Goal: Complete application form

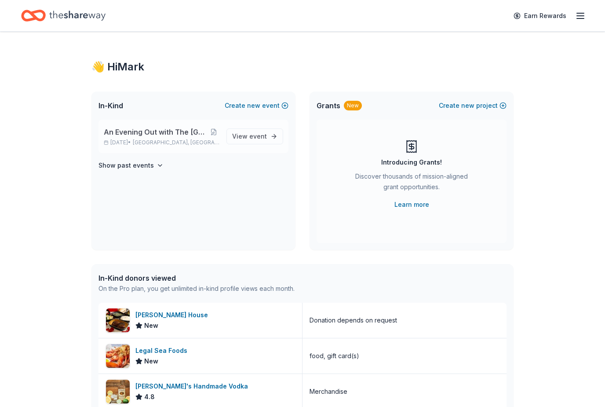
click at [187, 140] on span "[GEOGRAPHIC_DATA], [GEOGRAPHIC_DATA]" at bounding box center [176, 142] width 87 height 7
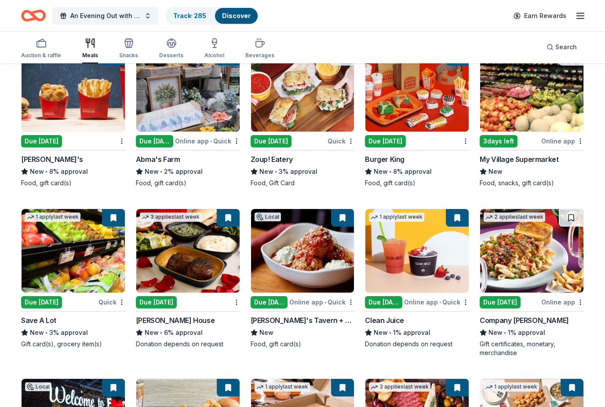
scroll to position [1106, 0]
click at [204, 223] on img at bounding box center [187, 251] width 103 height 84
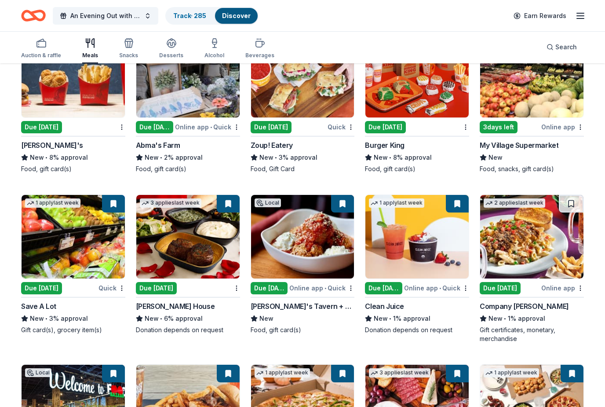
click at [233, 204] on button at bounding box center [228, 204] width 23 height 18
click at [193, 19] on link "Track · 285" at bounding box center [189, 15] width 33 height 7
click at [192, 12] on link "Track · 285" at bounding box center [189, 15] width 33 height 7
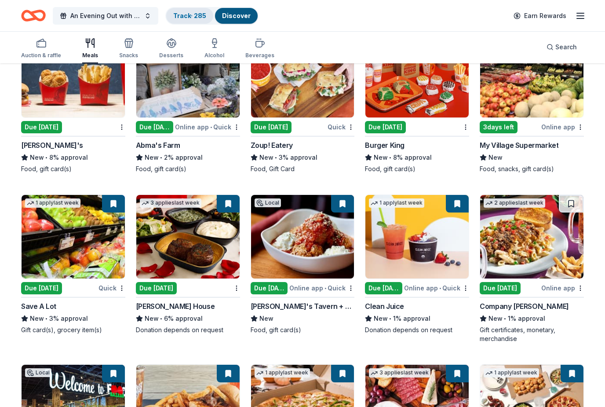
click at [191, 18] on link "Track · 285" at bounding box center [189, 15] width 33 height 7
click at [197, 17] on link "Track · 285" at bounding box center [189, 15] width 33 height 7
click at [194, 19] on link "Track · 285" at bounding box center [189, 15] width 33 height 7
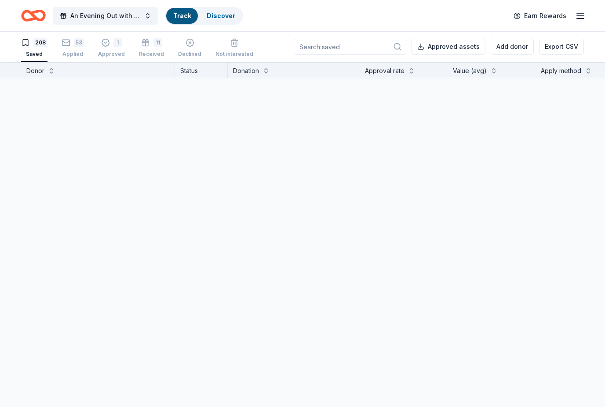
click at [192, 406] on html "An Evening Out with The Pride Center of NJ Track Discover Earn Rewards 208 Save…" at bounding box center [302, 203] width 605 height 407
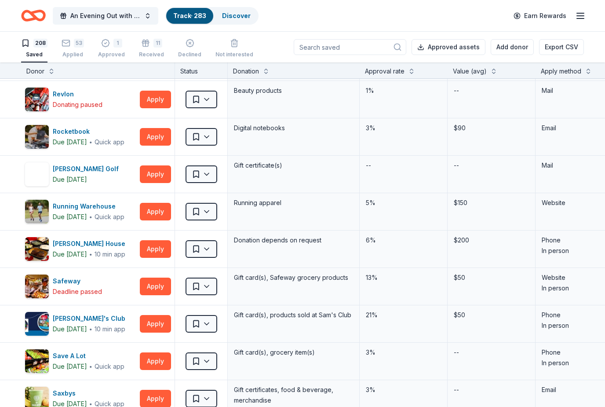
scroll to position [5522, 0]
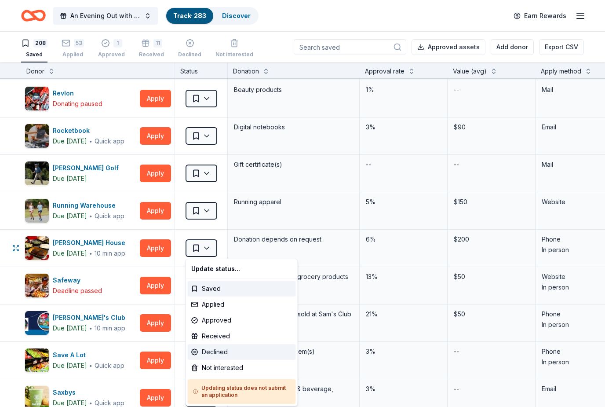
click at [217, 353] on div "Declined" at bounding box center [242, 352] width 108 height 16
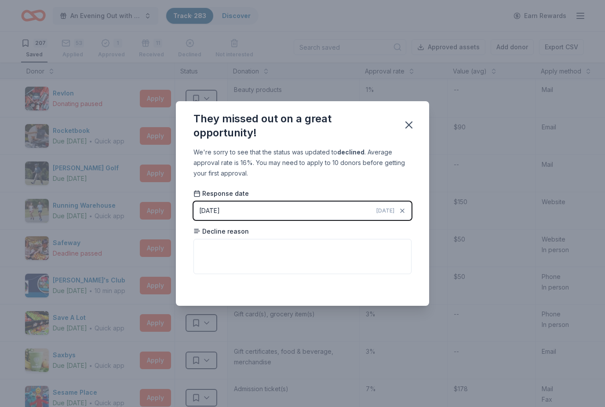
click at [297, 211] on button "[DATE] [DATE]" at bounding box center [302, 210] width 218 height 18
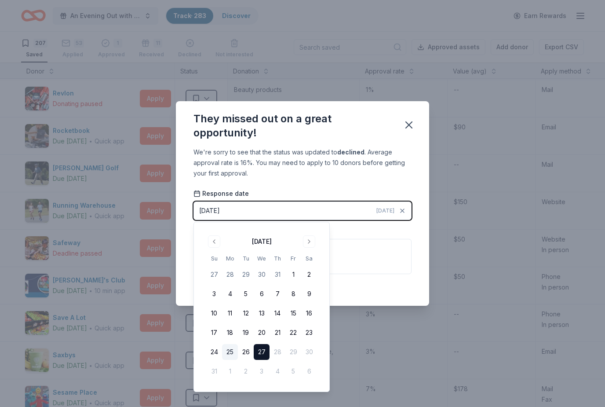
click at [234, 350] on button "25" at bounding box center [230, 352] width 16 height 16
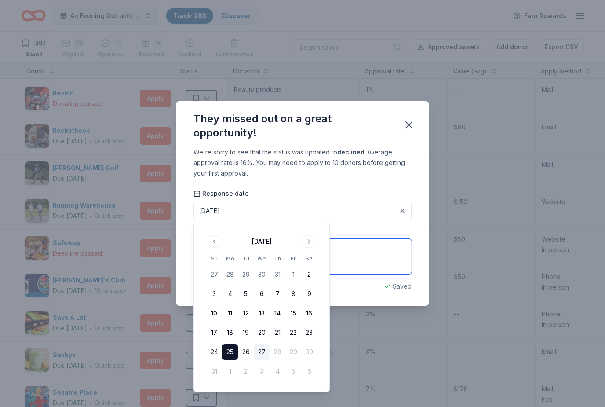
click at [365, 265] on textarea at bounding box center [302, 256] width 218 height 35
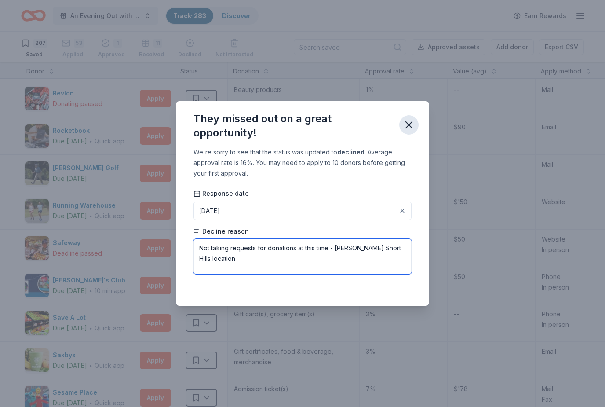
type textarea "Not taking requests for donations at this time - [PERSON_NAME] Short Hills loca…"
click at [410, 121] on icon "button" at bounding box center [409, 125] width 12 height 12
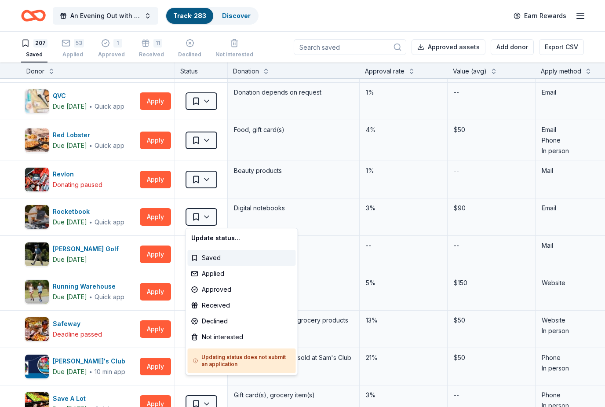
scroll to position [5440, 0]
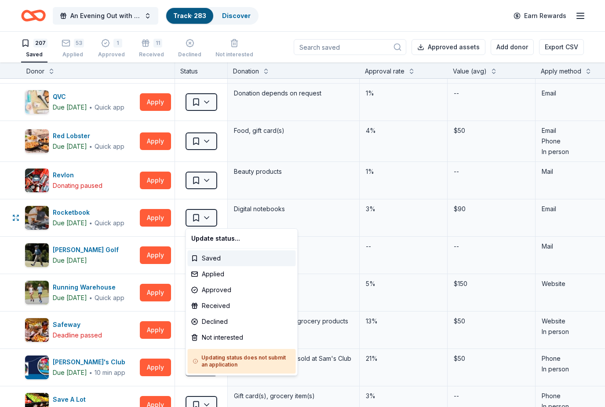
click at [228, 243] on div "Update status..." at bounding box center [242, 238] width 108 height 16
click at [261, 362] on h5 "Updating status does not submit an application" at bounding box center [242, 361] width 98 height 14
click at [266, 360] on h5 "Updating status does not submit an application" at bounding box center [242, 361] width 98 height 14
click at [235, 363] on h5 "Updating status does not submit an application" at bounding box center [242, 361] width 98 height 14
click at [350, 260] on html "An Evening Out with The Pride Center of NJ Track · 283 Discover Earn Rewards 20…" at bounding box center [302, 203] width 605 height 407
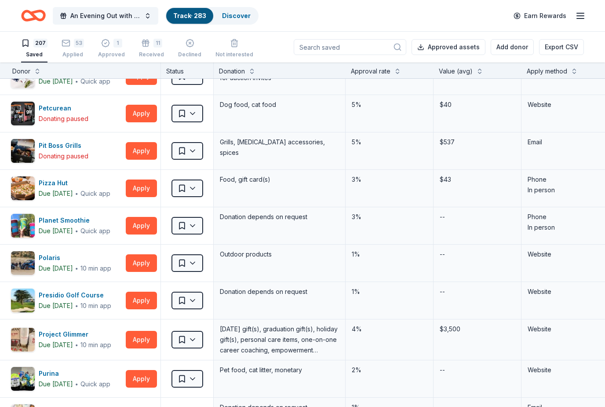
scroll to position [5125, 14]
click at [399, 69] on button at bounding box center [397, 70] width 7 height 9
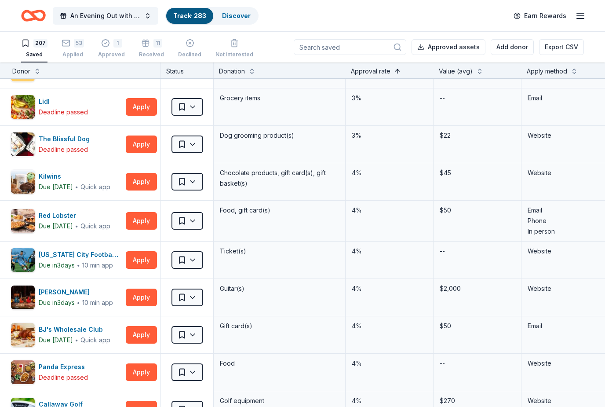
click at [394, 72] on button at bounding box center [397, 70] width 7 height 9
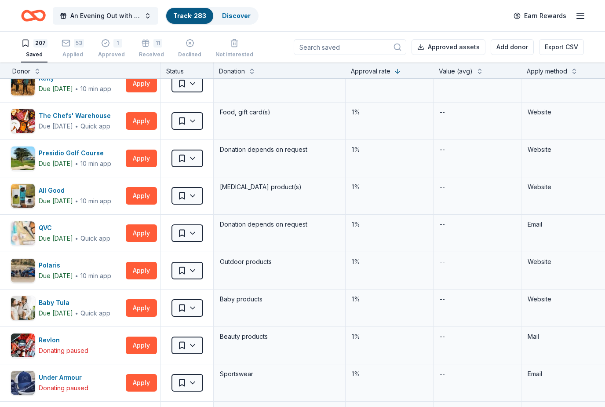
click at [393, 73] on div "Approval rate" at bounding box center [389, 71] width 77 height 11
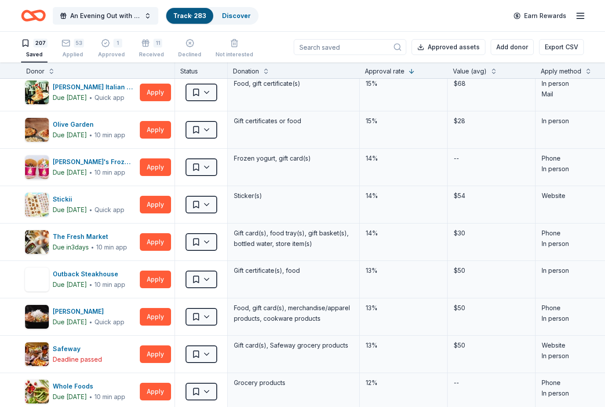
scroll to position [573, 0]
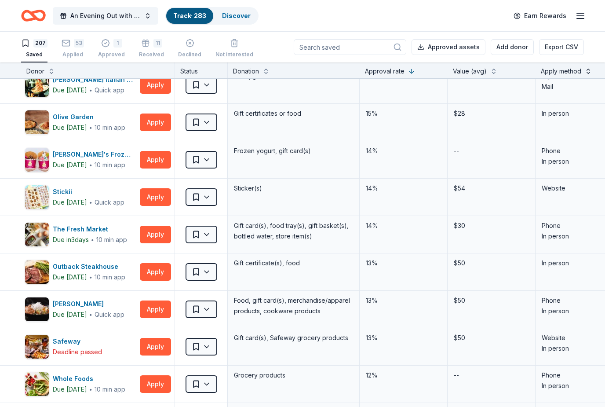
click at [589, 73] on button at bounding box center [588, 70] width 7 height 9
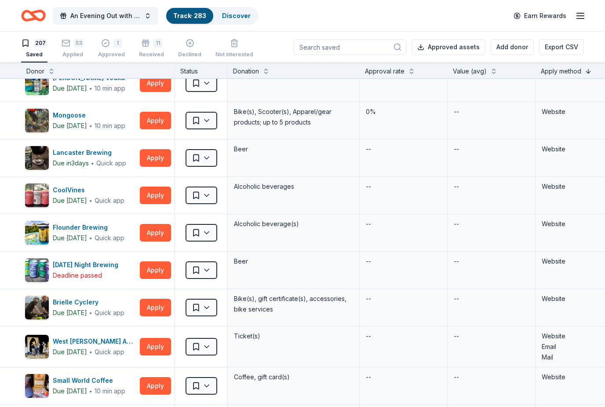
scroll to position [3209, 0]
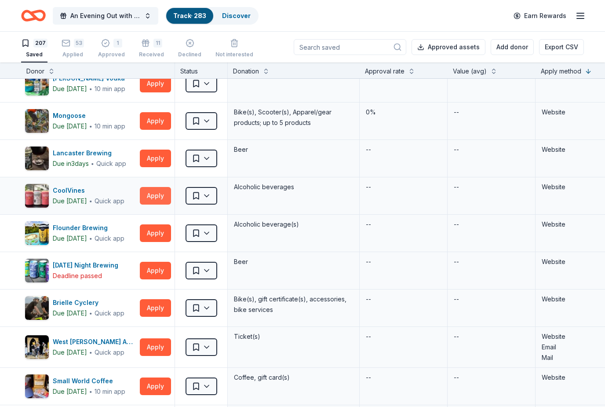
click at [161, 197] on button "Apply" at bounding box center [155, 196] width 31 height 18
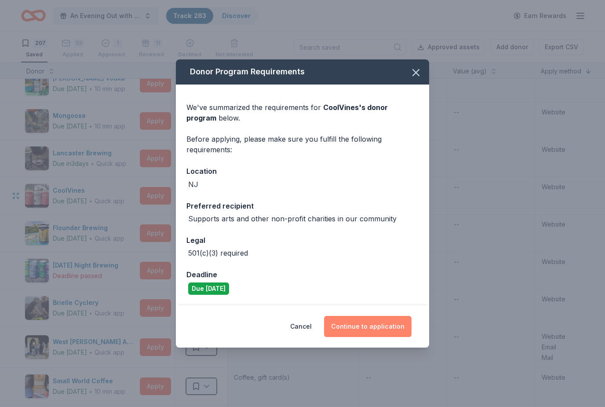
click at [393, 330] on button "Continue to application" at bounding box center [368, 326] width 88 height 21
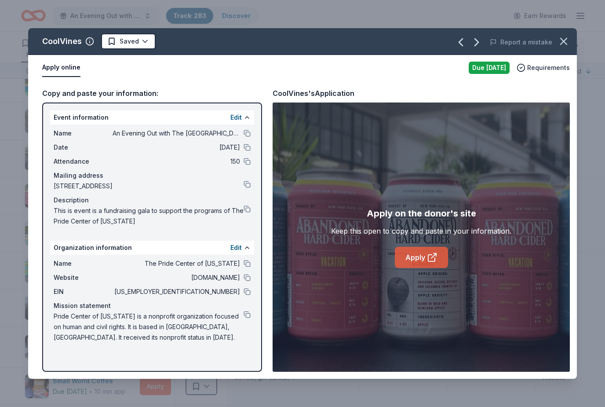
click at [435, 252] on icon at bounding box center [432, 257] width 11 height 11
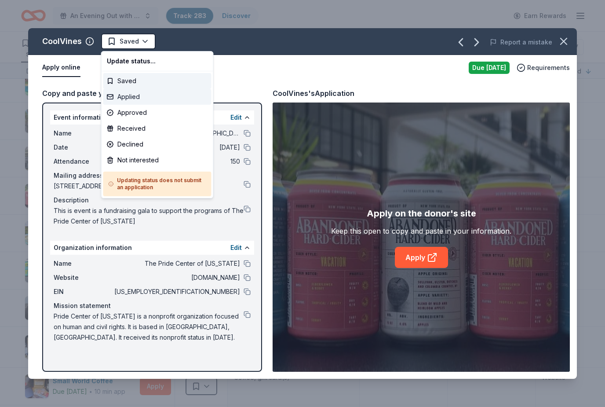
click at [133, 95] on div "Applied" at bounding box center [157, 97] width 108 height 16
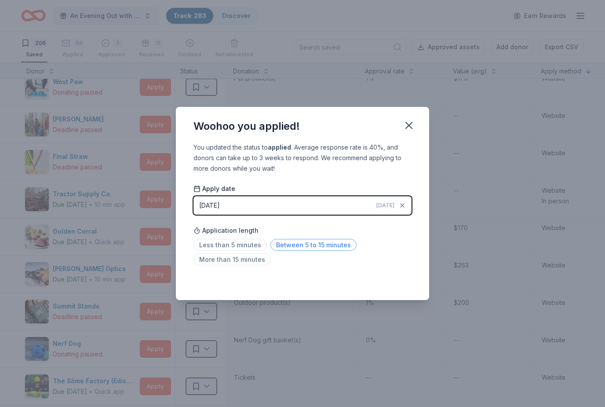
click at [316, 244] on span "Between 5 to 15 minutes" at bounding box center [313, 245] width 86 height 12
click at [417, 120] on button "button" at bounding box center [408, 125] width 19 height 19
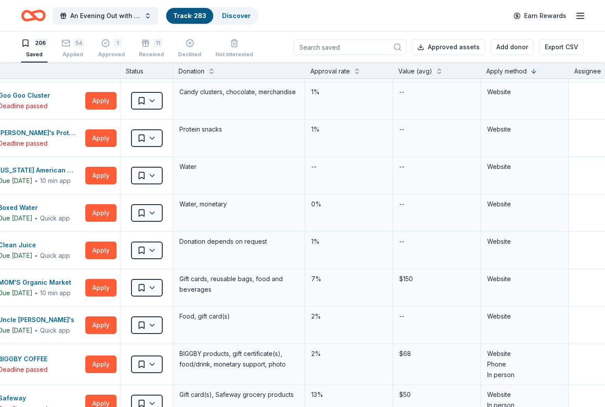
scroll to position [1539, 55]
